Goal: Information Seeking & Learning: Learn about a topic

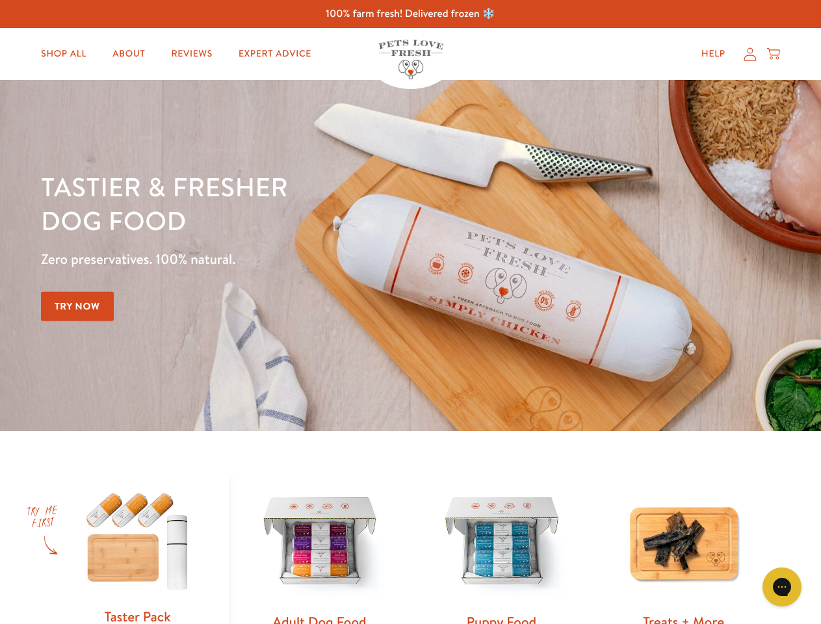
click at [410, 312] on div "Tastier & fresher dog food Zero preservatives. 100% natural. Try Now" at bounding box center [287, 256] width 493 height 172
click at [782, 587] on icon "Open gorgias live chat" at bounding box center [782, 587] width 12 height 12
